Goal: Complete application form

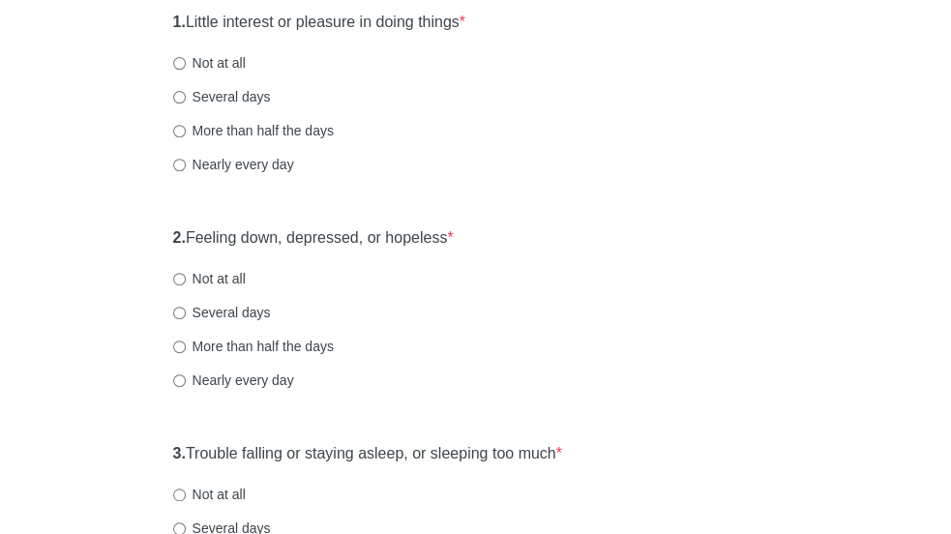
scroll to position [256, 0]
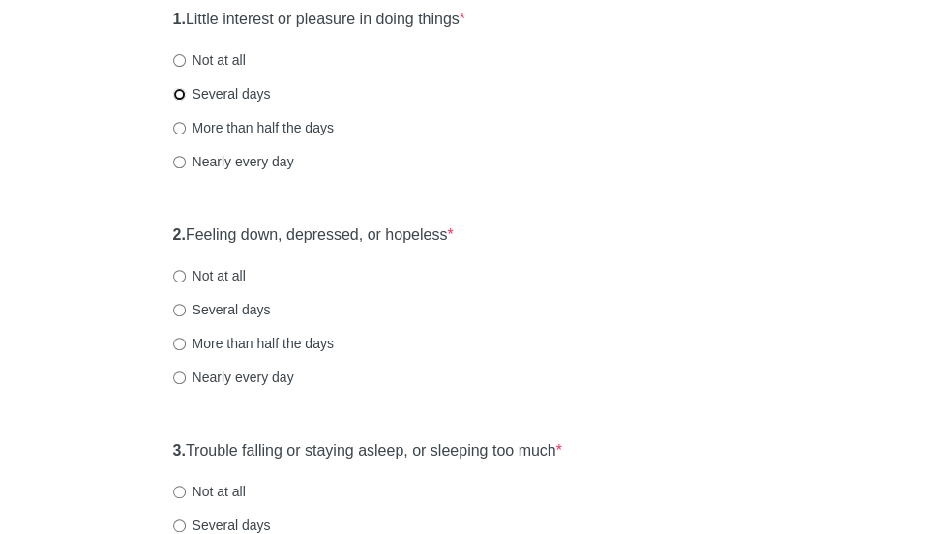
click at [186, 101] on input "Several days" at bounding box center [179, 94] width 13 height 13
radio input "true"
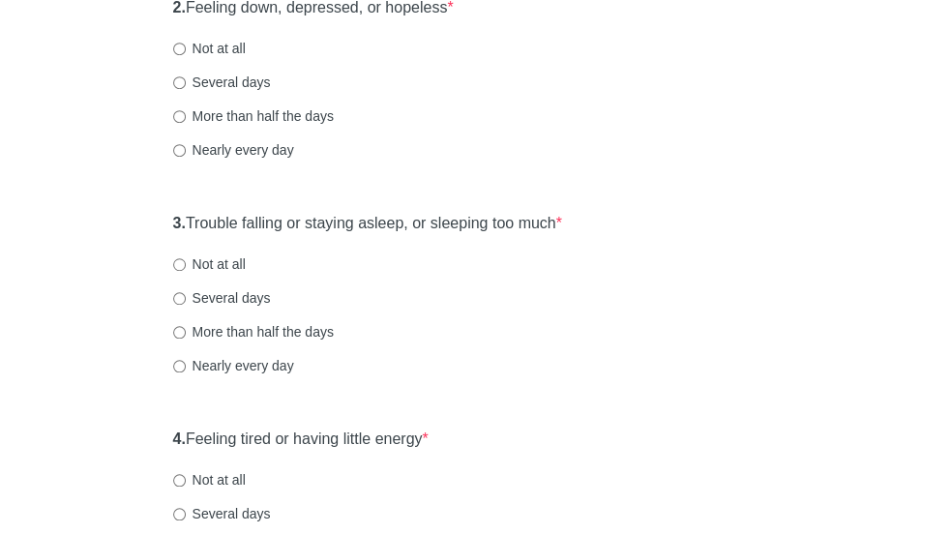
scroll to position [491, 0]
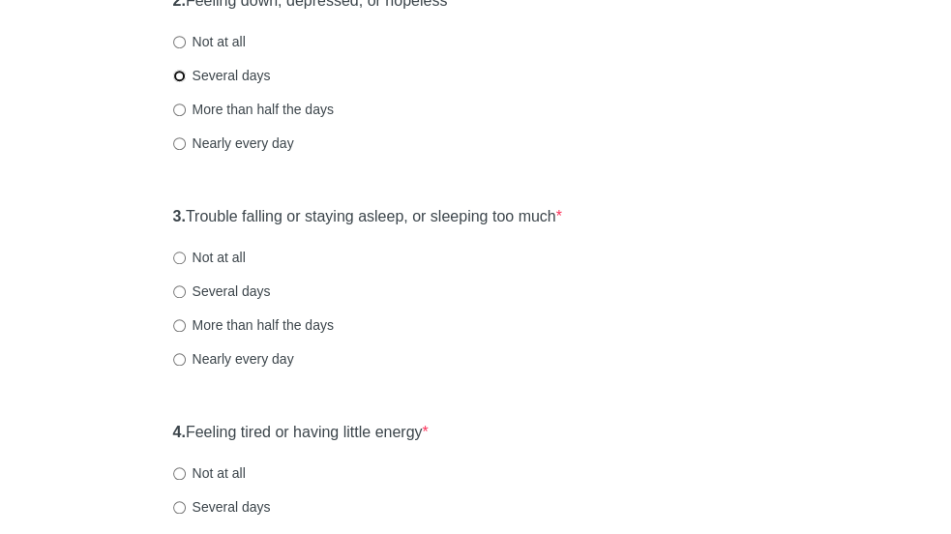
click at [186, 82] on input "Several days" at bounding box center [179, 76] width 13 height 13
radio input "true"
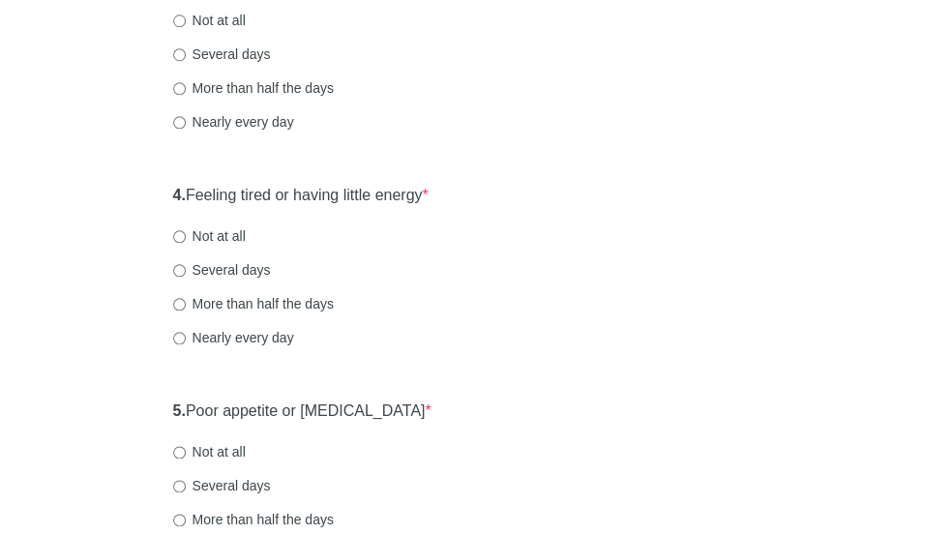
scroll to position [735, 0]
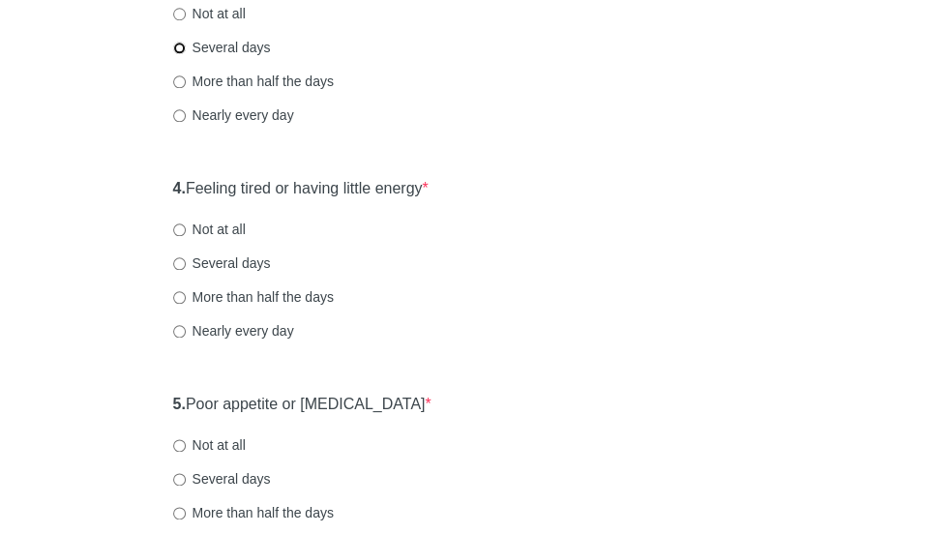
click at [186, 54] on input "Several days" at bounding box center [179, 48] width 13 height 13
radio input "true"
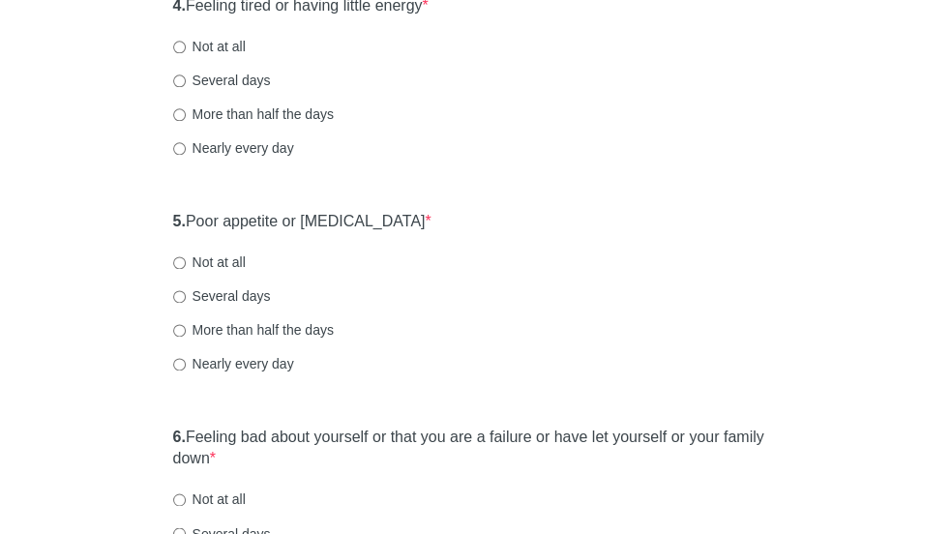
scroll to position [920, 0]
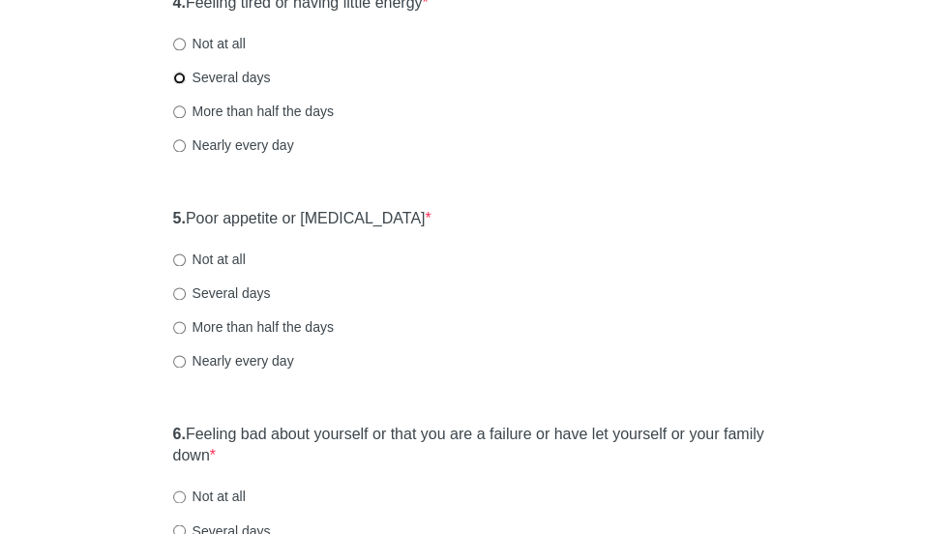
click at [186, 84] on input "Several days" at bounding box center [179, 78] width 13 height 13
radio input "true"
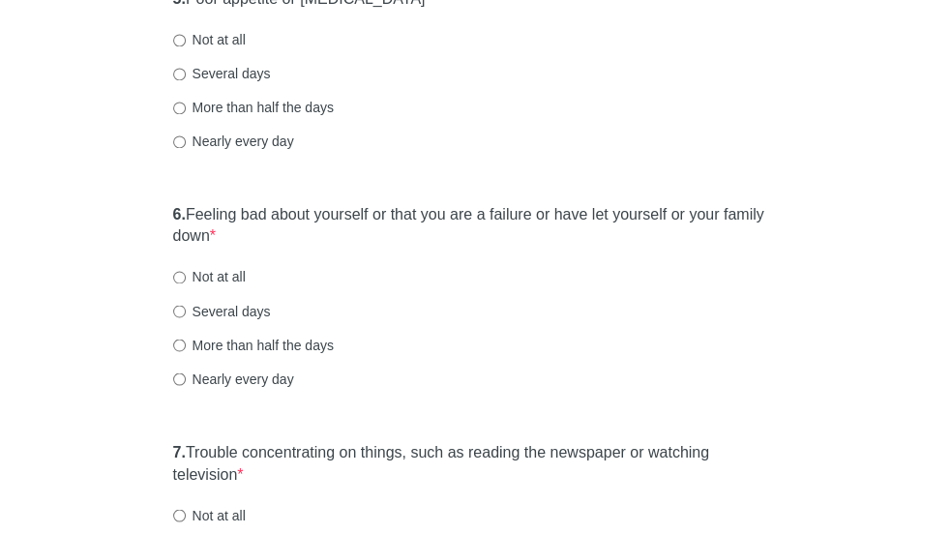
scroll to position [1165, 0]
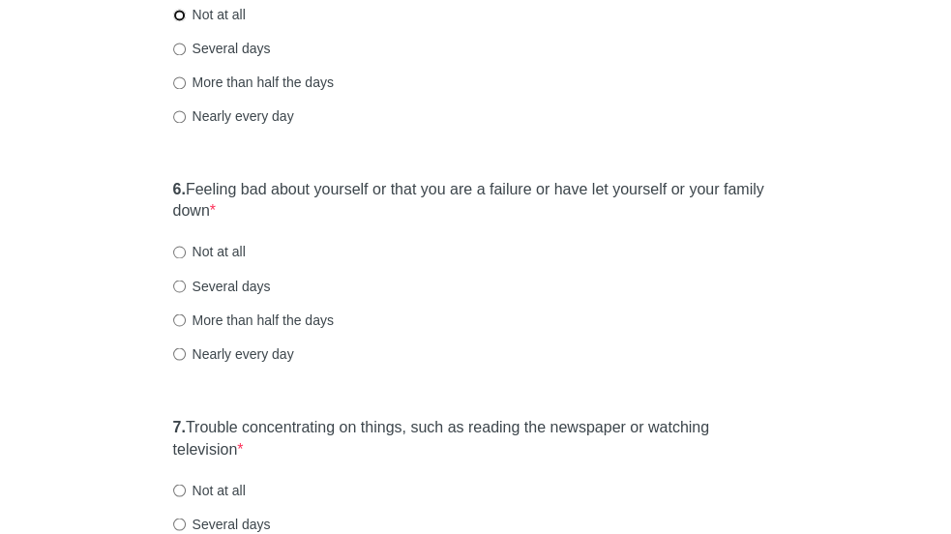
click at [186, 21] on input "Not at all" at bounding box center [179, 15] width 13 height 13
radio input "true"
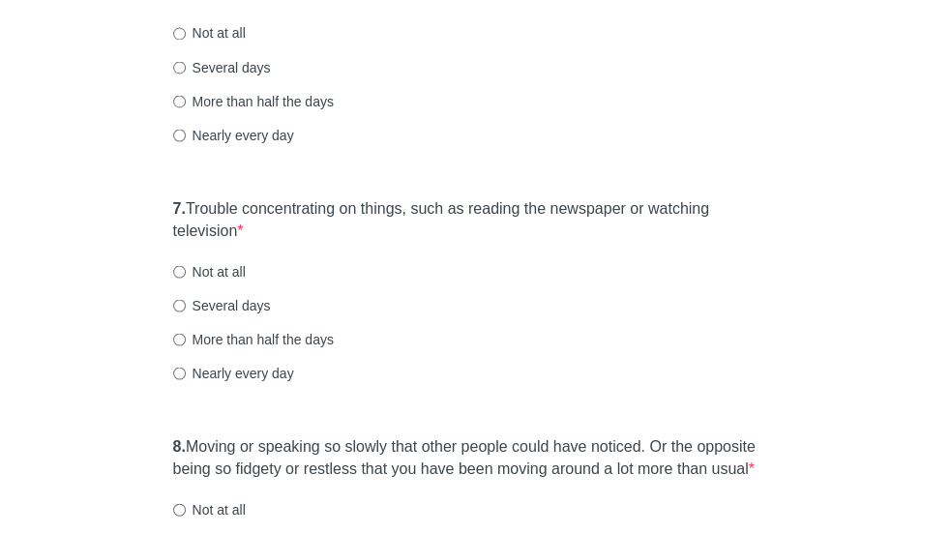
scroll to position [1397, 0]
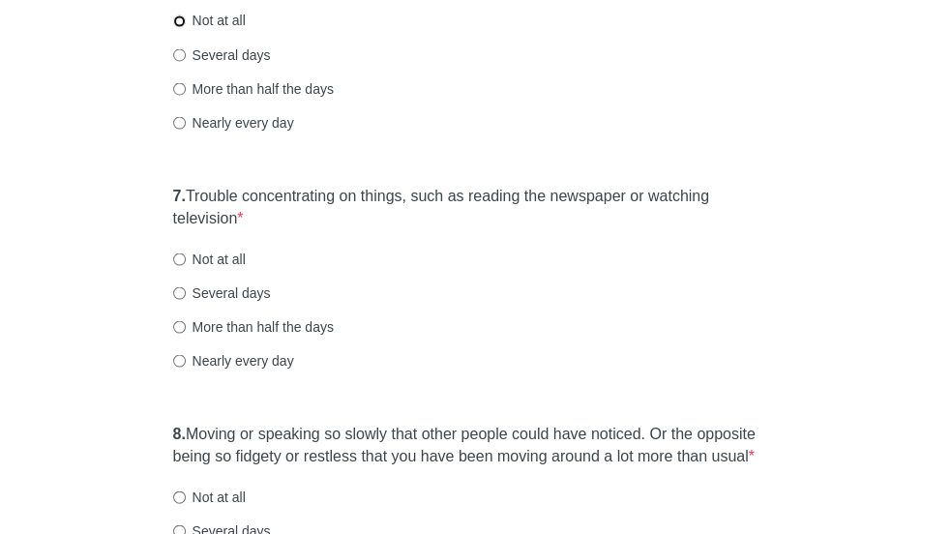
click at [186, 27] on input "Not at all" at bounding box center [179, 21] width 13 height 13
radio input "true"
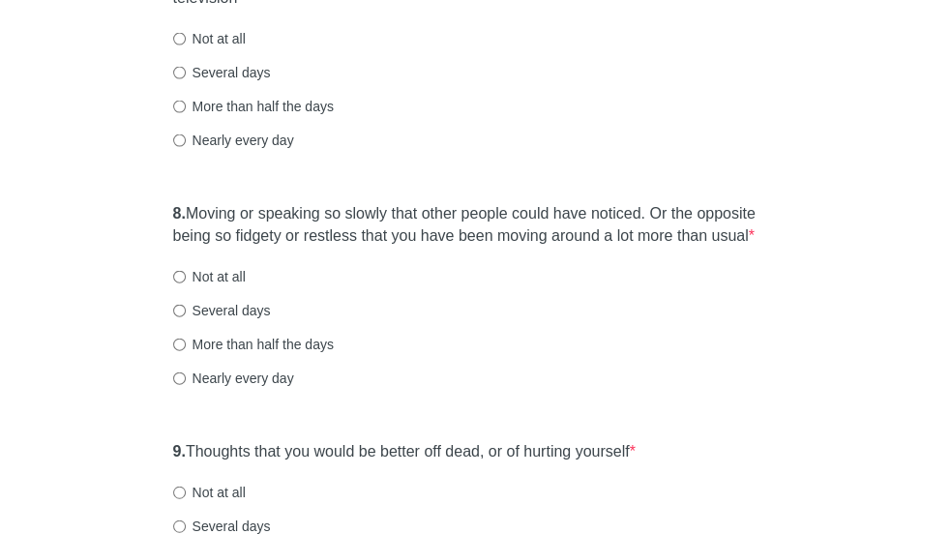
scroll to position [1626, 0]
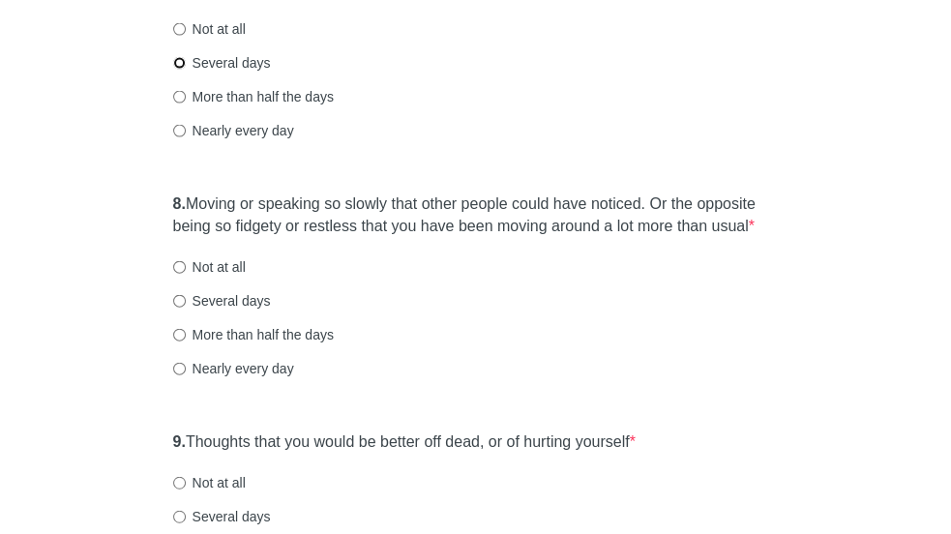
click at [186, 70] on input "Several days" at bounding box center [179, 63] width 13 height 13
radio input "true"
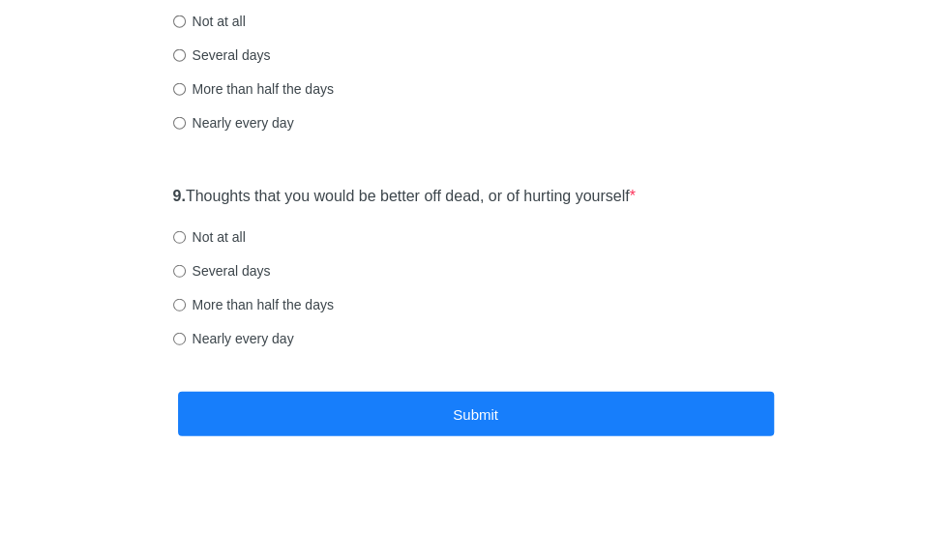
scroll to position [1875, 0]
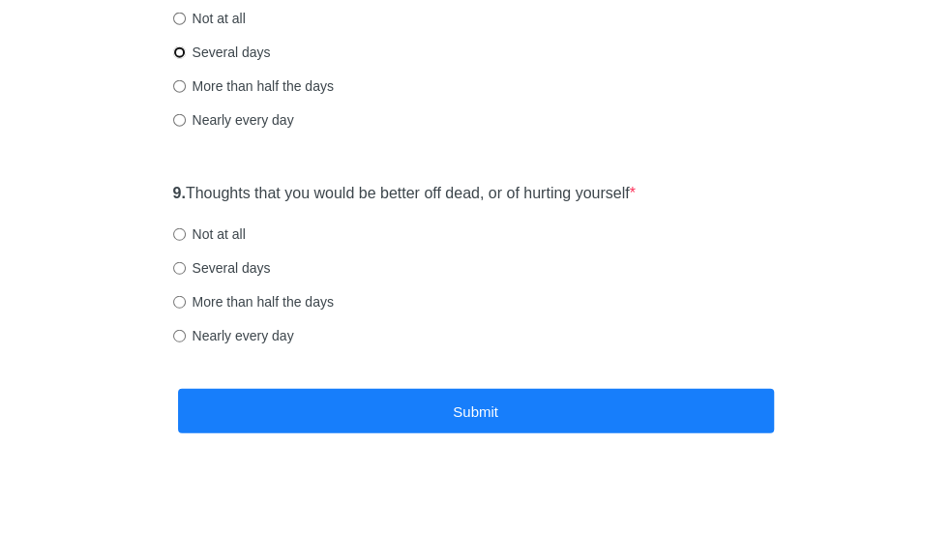
click at [186, 59] on input "Several days" at bounding box center [179, 52] width 13 height 13
radio input "true"
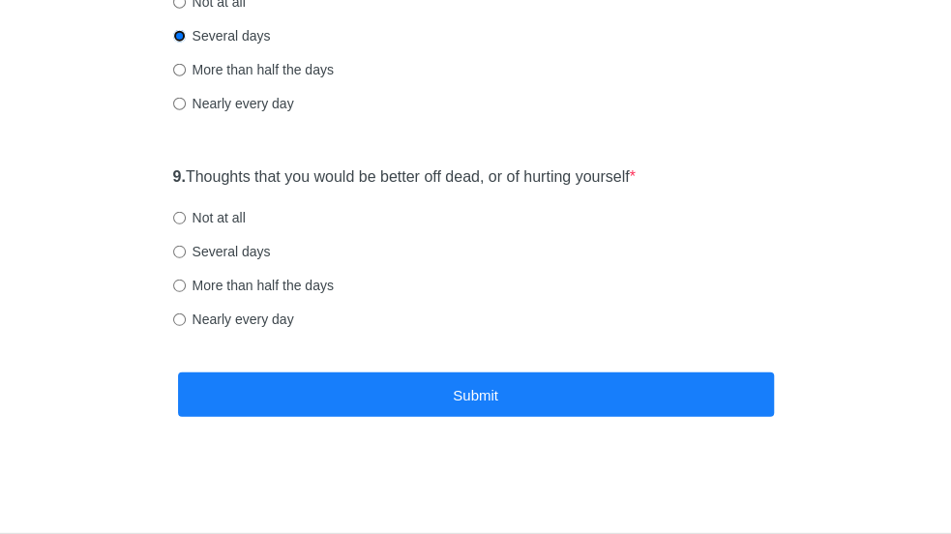
scroll to position [1909, 0]
click at [186, 76] on input "More than half the days" at bounding box center [179, 70] width 13 height 13
radio input "true"
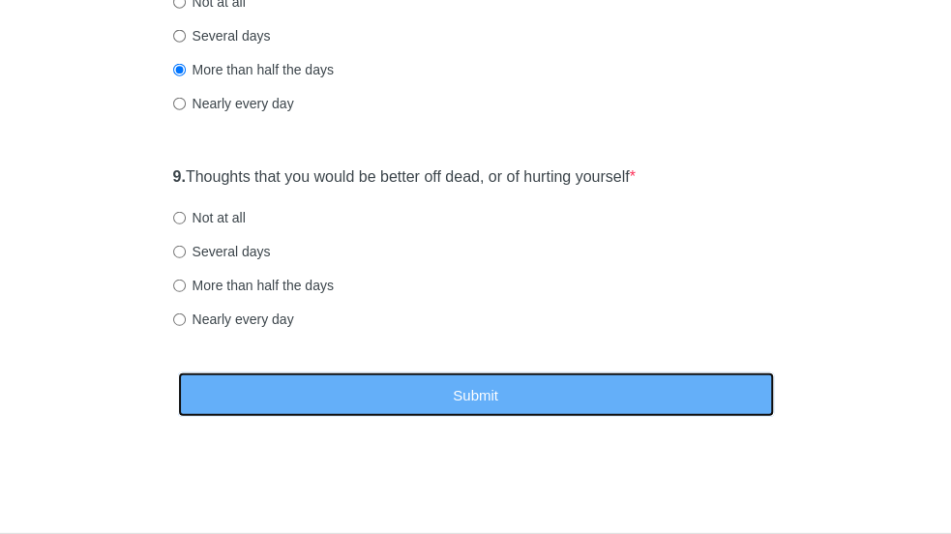
click at [319, 418] on button "Submit" at bounding box center [476, 395] width 596 height 45
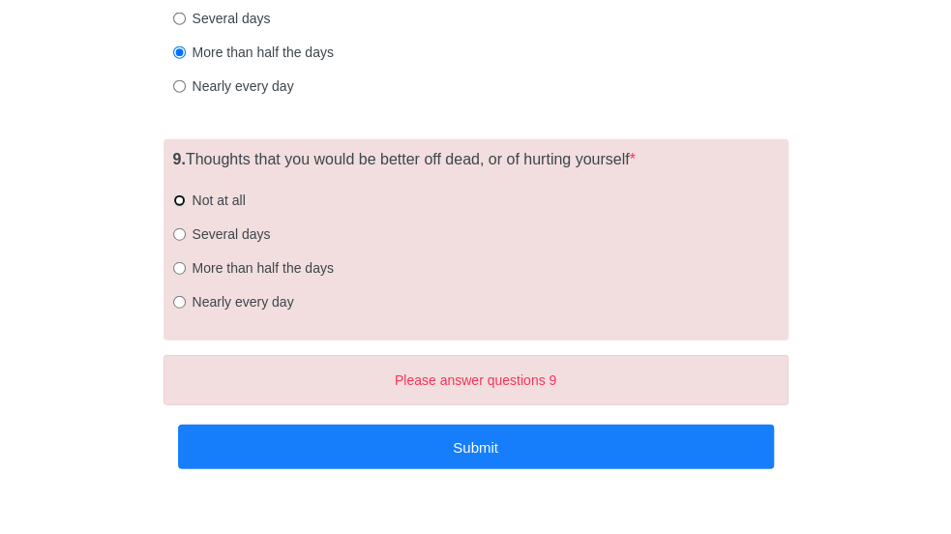
click at [186, 207] on input "Not at all" at bounding box center [179, 201] width 13 height 13
radio input "true"
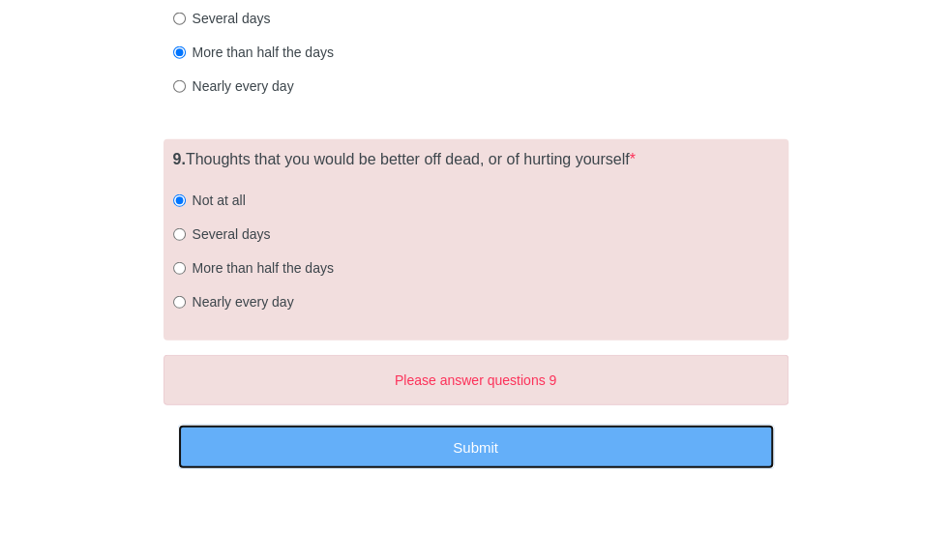
click at [304, 470] on button "Submit" at bounding box center [476, 447] width 596 height 45
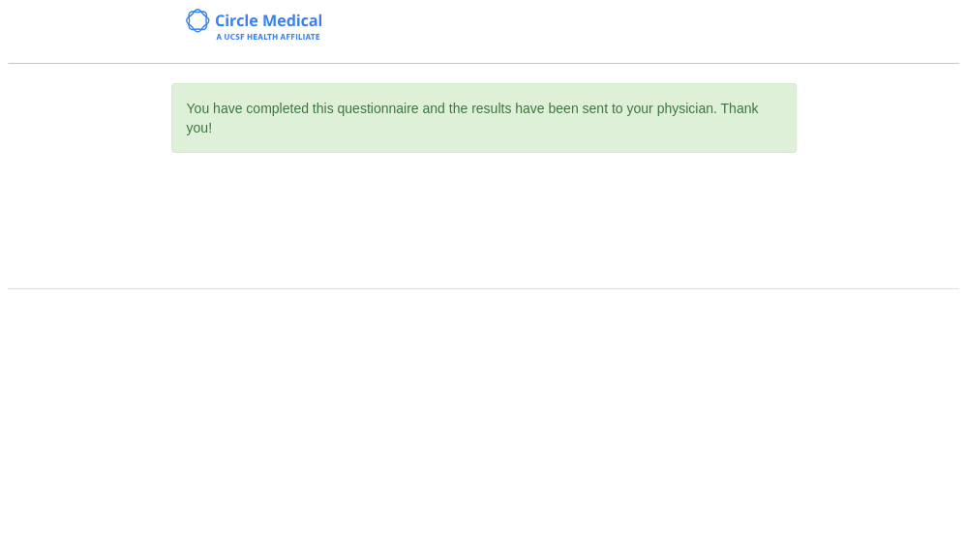
scroll to position [0, 0]
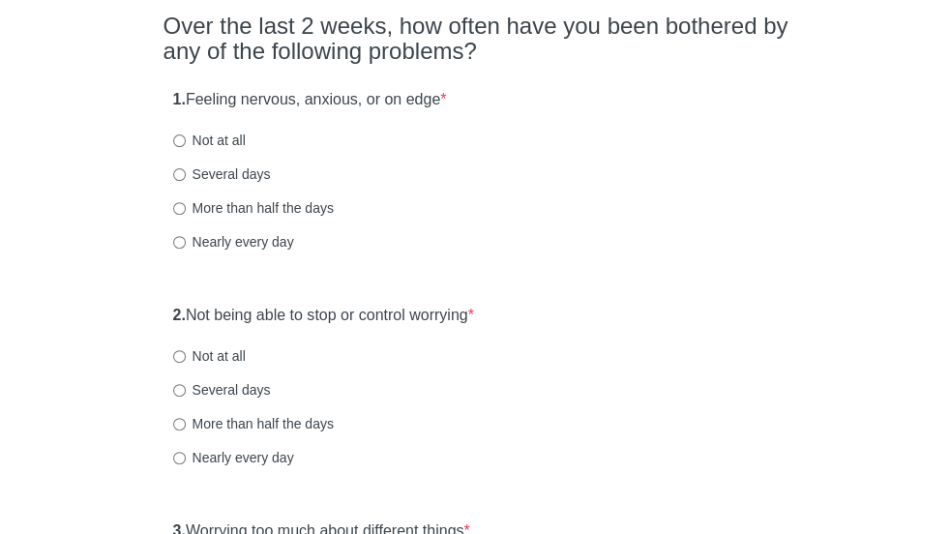
scroll to position [178, 0]
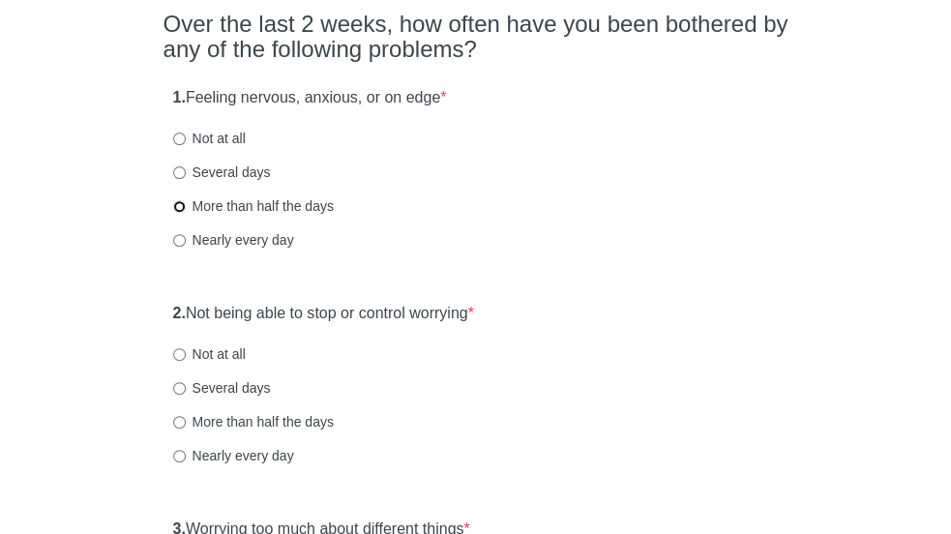
click at [186, 213] on input "More than half the days" at bounding box center [179, 206] width 13 height 13
radio input "true"
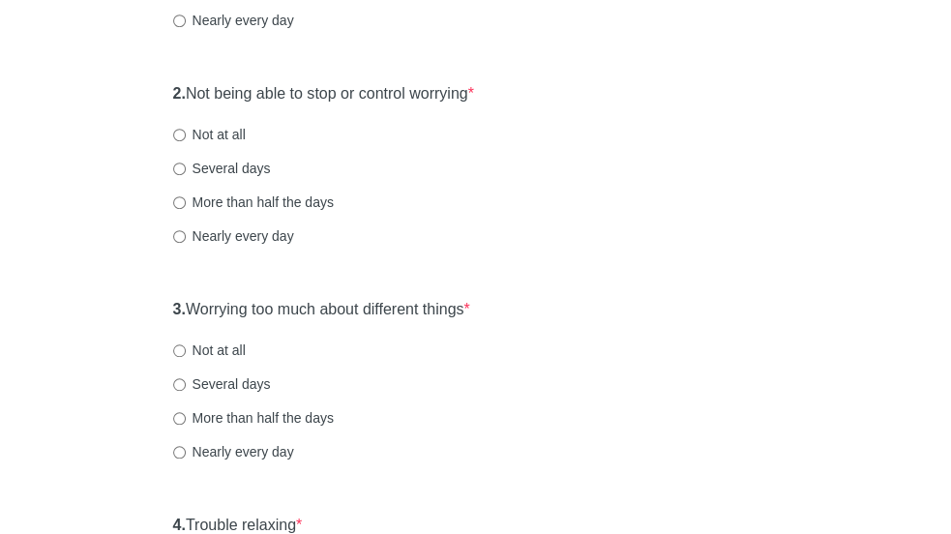
scroll to position [415, 0]
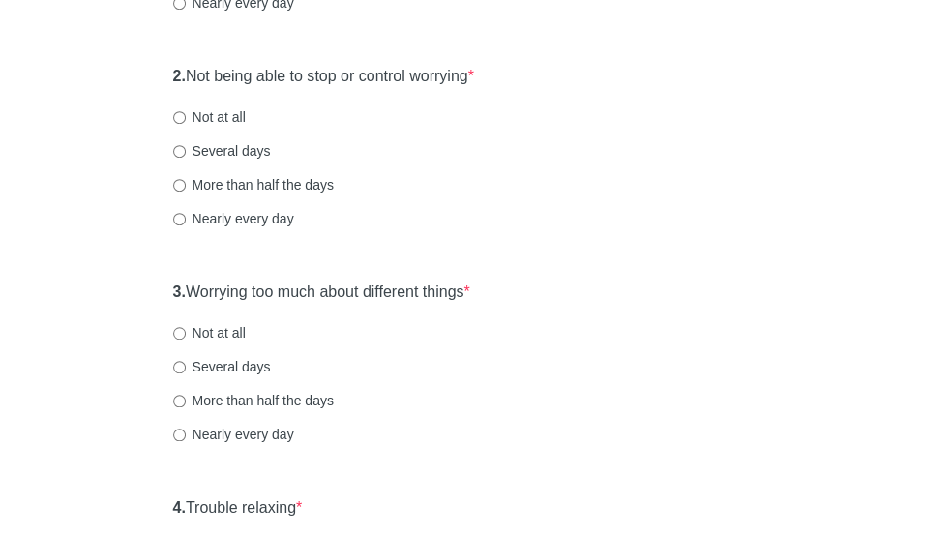
click at [246, 127] on label "Not at all" at bounding box center [209, 116] width 73 height 19
click at [186, 124] on input "Not at all" at bounding box center [179, 117] width 13 height 13
radio input "true"
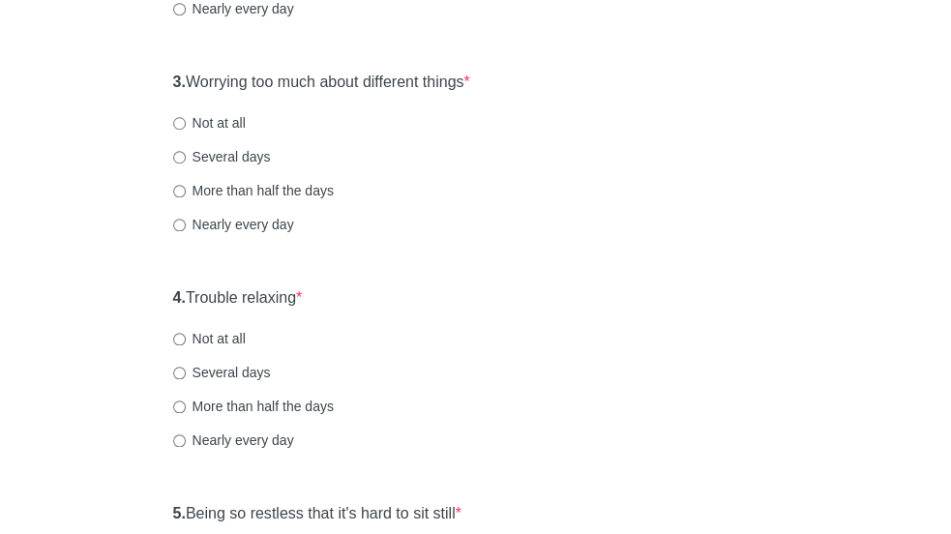
scroll to position [638, 0]
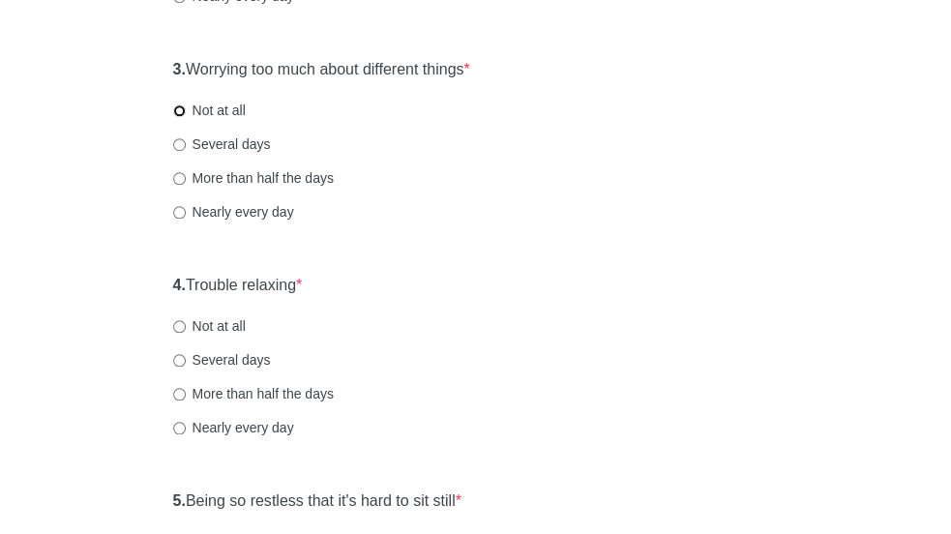
click at [186, 117] on input "Not at all" at bounding box center [179, 111] width 13 height 13
radio input "true"
click at [186, 151] on input "Several days" at bounding box center [179, 144] width 13 height 13
radio input "true"
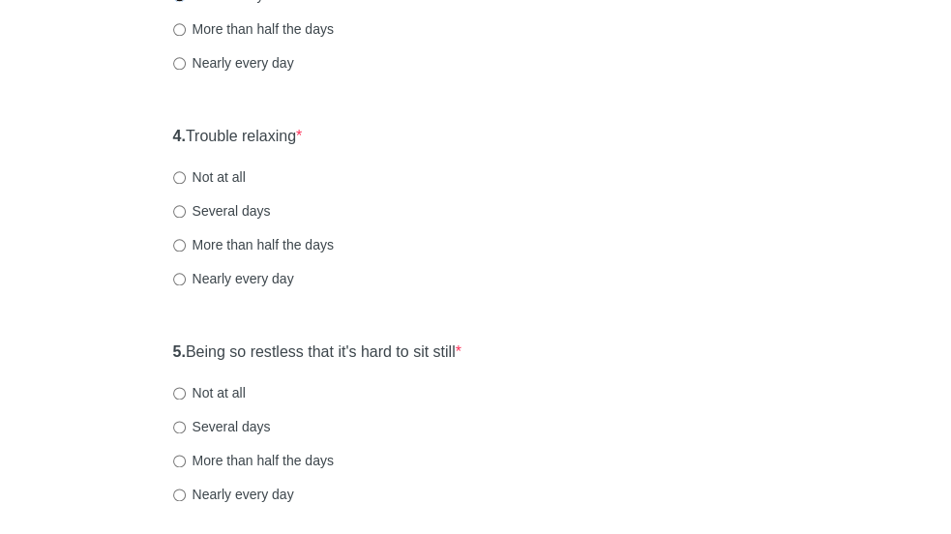
scroll to position [790, 0]
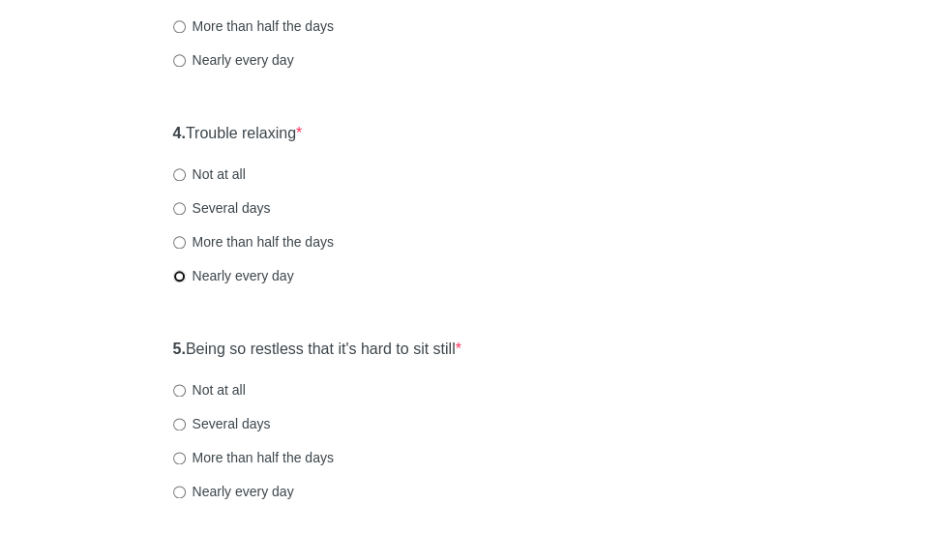
click at [186, 283] on input "Nearly every day" at bounding box center [179, 276] width 13 height 13
radio input "true"
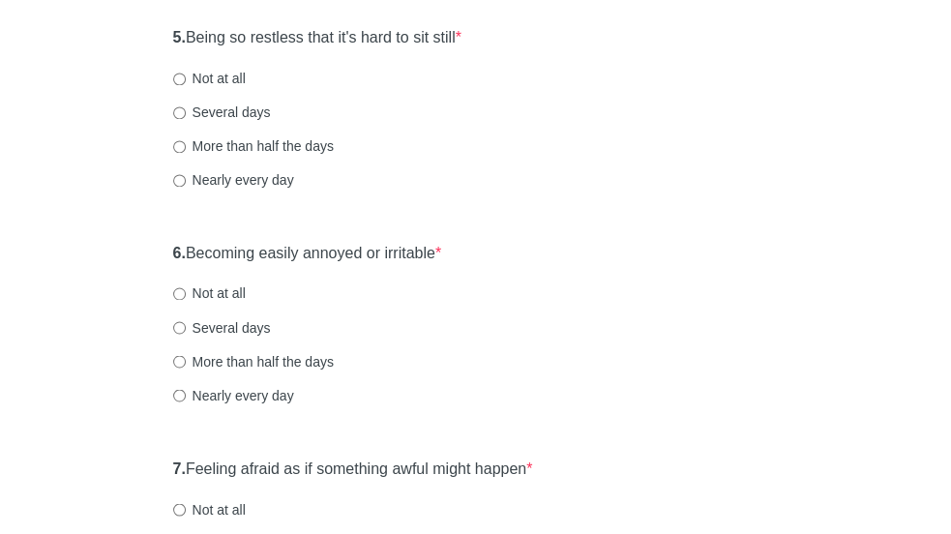
scroll to position [1105, 0]
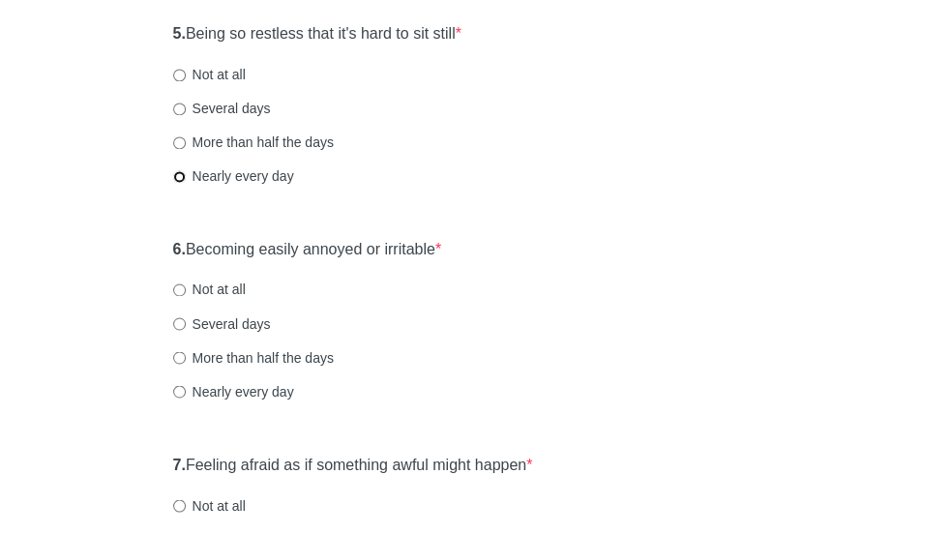
click at [186, 183] on input "Nearly every day" at bounding box center [179, 176] width 13 height 13
radio input "true"
click at [186, 149] on input "More than half the days" at bounding box center [179, 142] width 13 height 13
radio input "true"
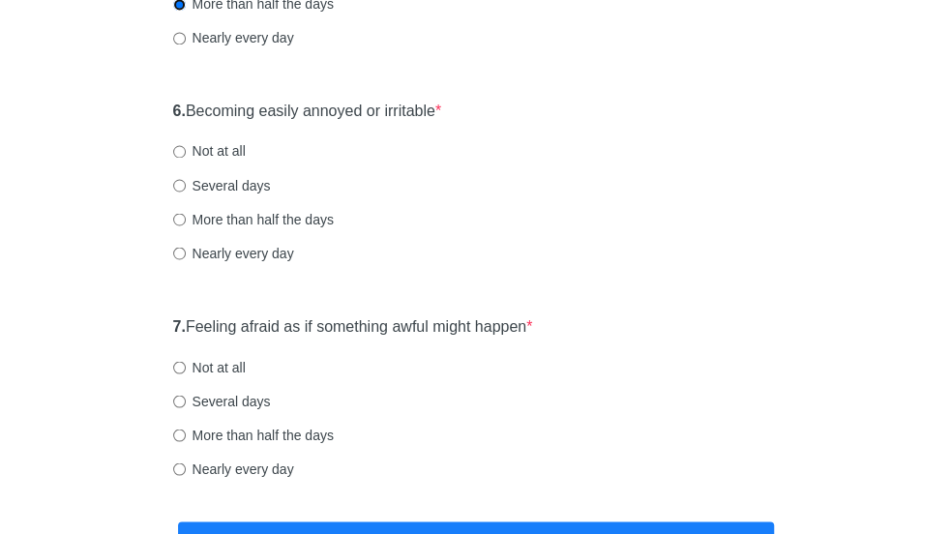
scroll to position [1250, 0]
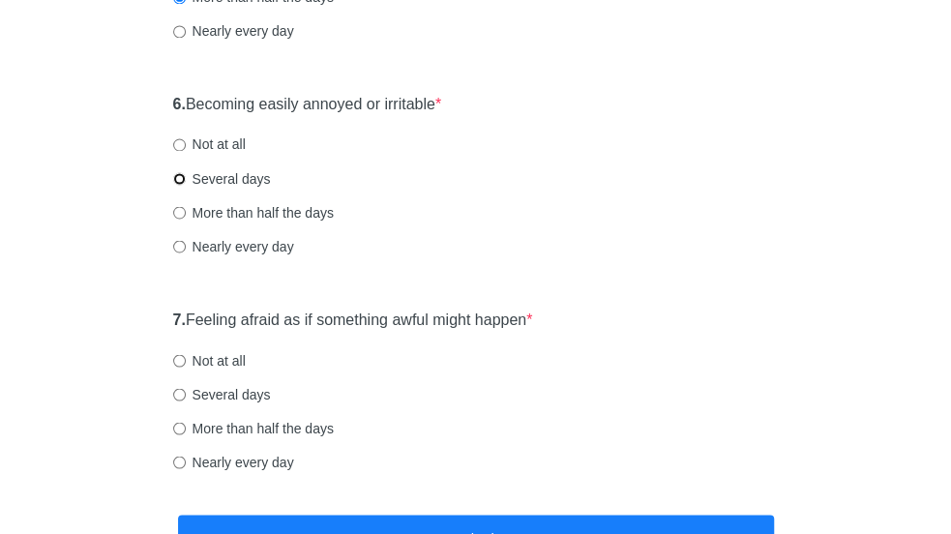
click at [186, 181] on input "Several days" at bounding box center [179, 178] width 13 height 13
radio input "true"
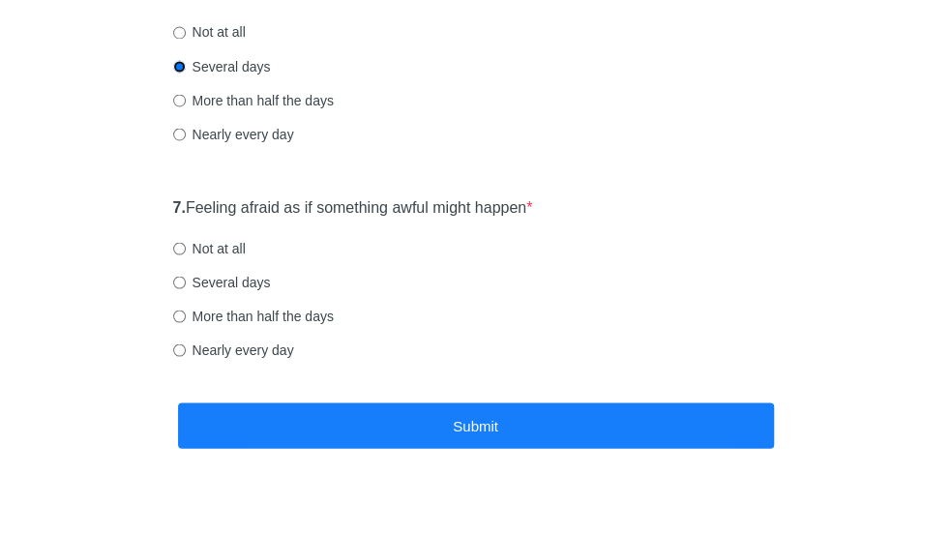
scroll to position [1374, 0]
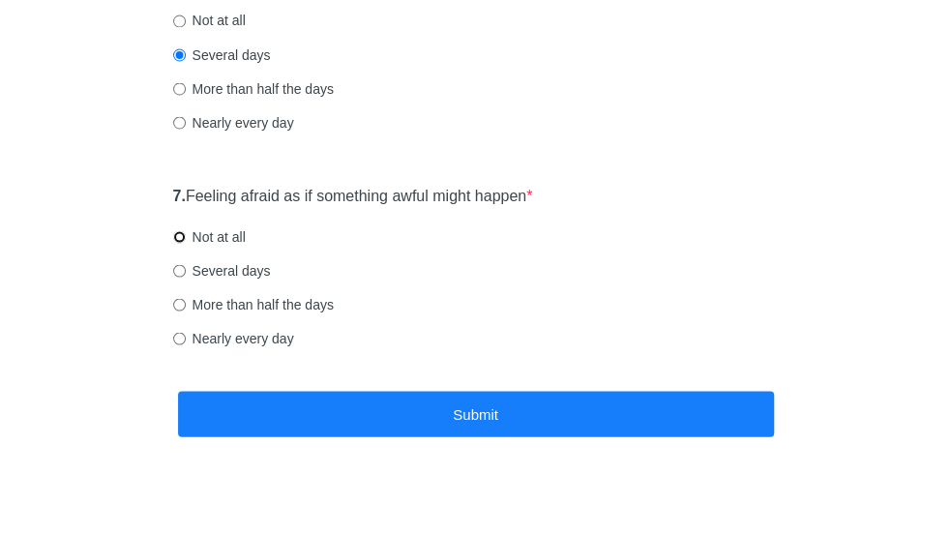
click at [186, 243] on input "Not at all" at bounding box center [179, 236] width 13 height 13
radio input "true"
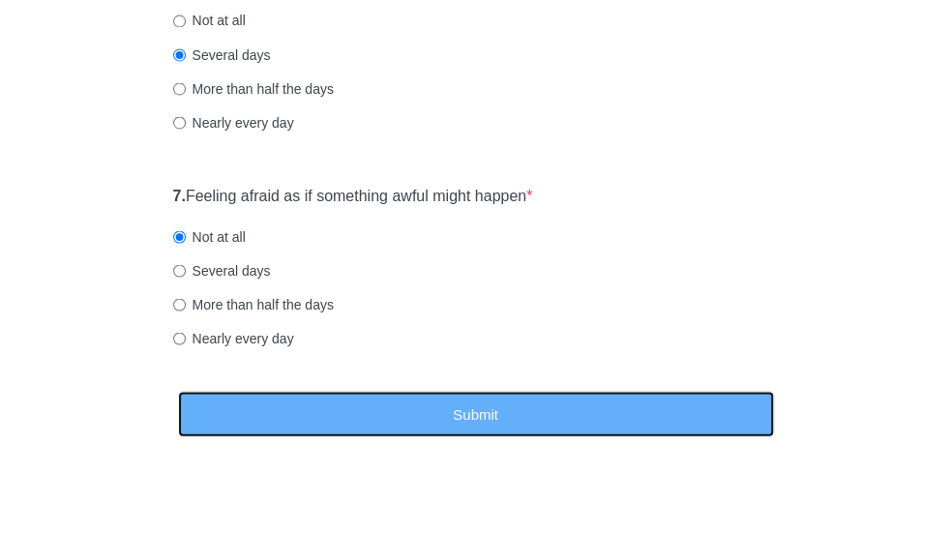
click at [292, 407] on button "Submit" at bounding box center [476, 413] width 596 height 45
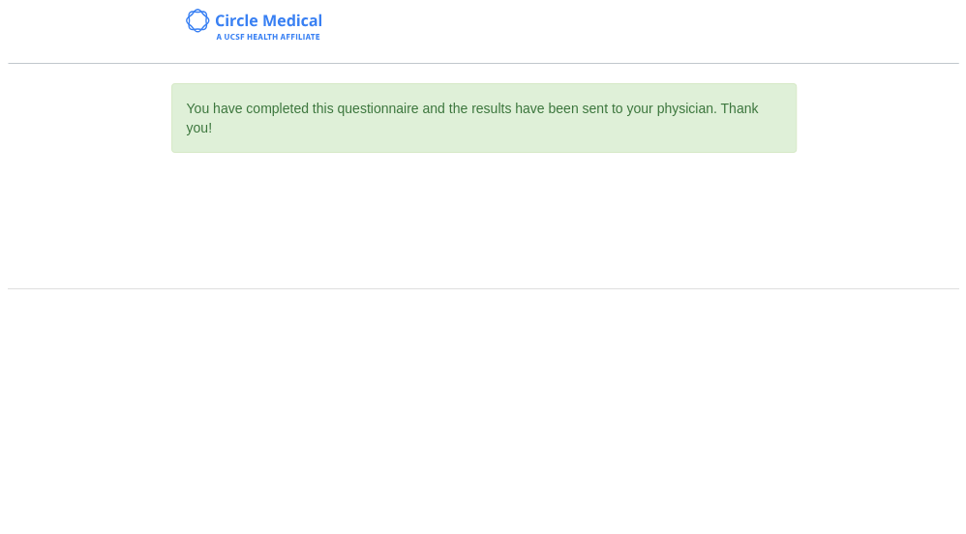
scroll to position [0, 0]
